Goal: Task Accomplishment & Management: Use online tool/utility

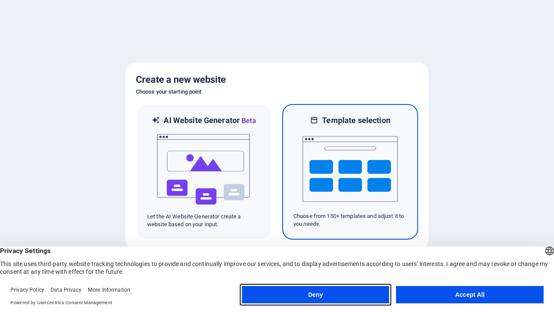
click at [315, 294] on button "Deny" at bounding box center [316, 294] width 148 height 17
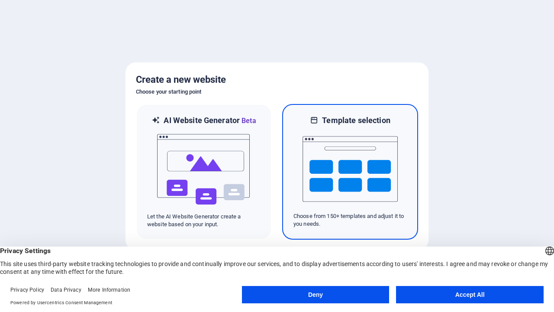
click at [350, 171] on img at bounding box center [350, 169] width 95 height 87
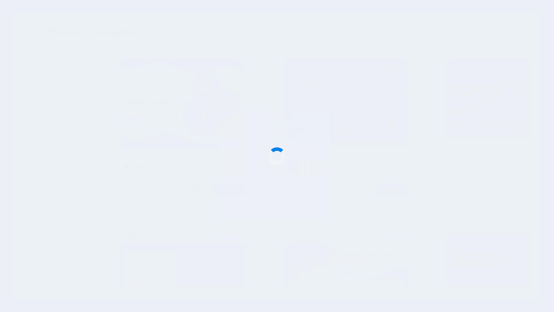
scroll to position [4527, 0]
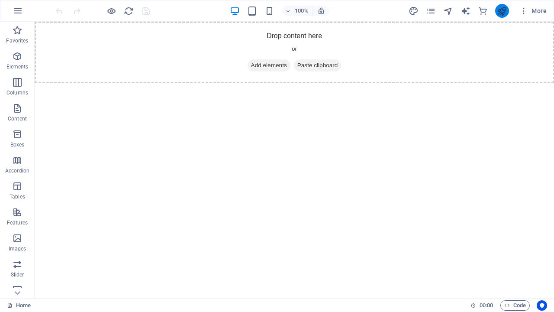
click at [502, 11] on icon "publish" at bounding box center [502, 11] width 10 height 10
